Goal: Task Accomplishment & Management: Manage account settings

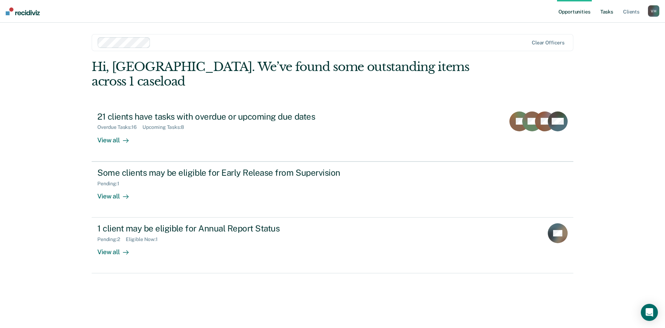
click at [600, 13] on link "Tasks" at bounding box center [607, 11] width 16 height 23
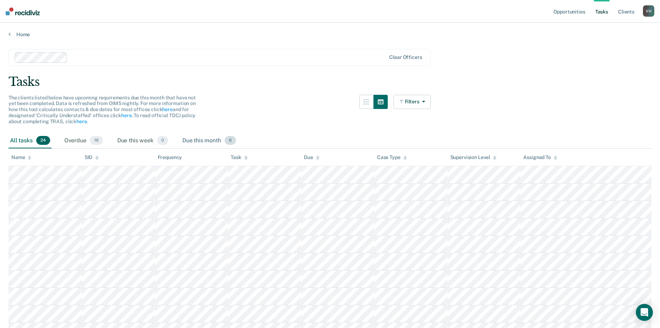
click at [203, 138] on div "Due this month 8" at bounding box center [209, 141] width 57 height 16
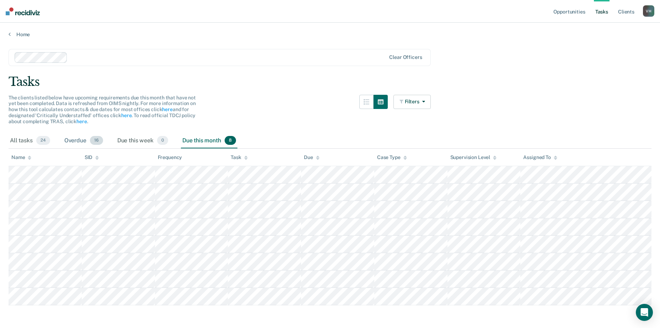
click at [74, 144] on div "Overdue 16" at bounding box center [84, 141] width 42 height 16
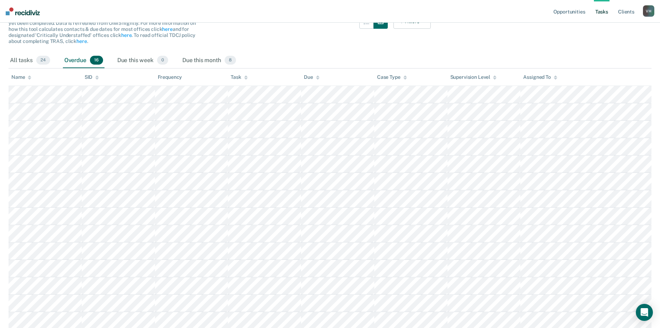
scroll to position [77, 0]
